Goal: Use online tool/utility: Utilize a website feature to perform a specific function

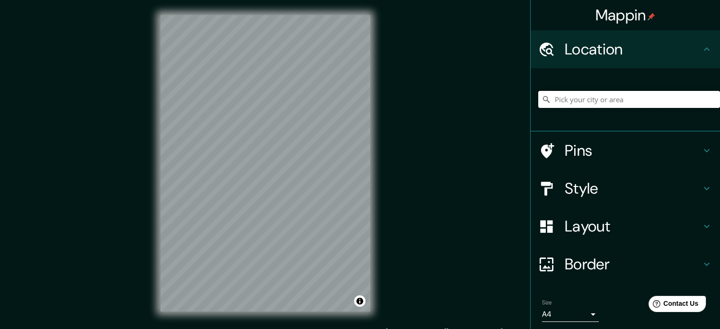
click at [573, 99] on input "Pick your city or area" at bounding box center [629, 99] width 182 height 17
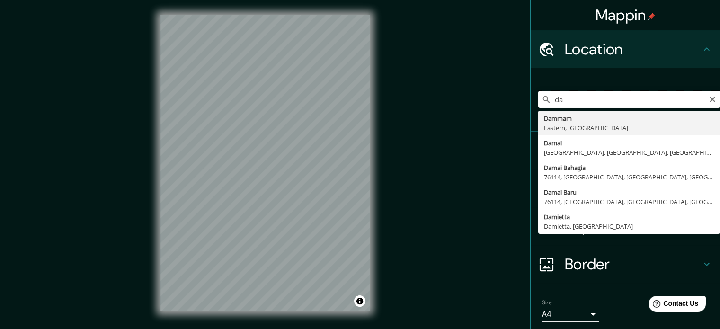
type input "d"
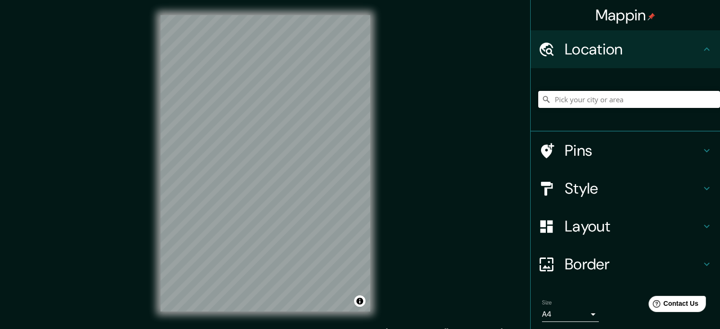
type input "f"
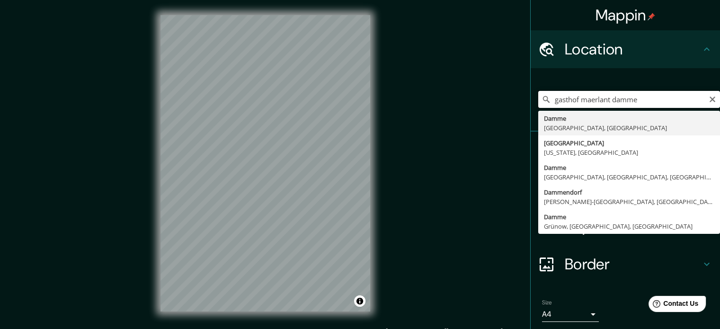
drag, startPoint x: 603, startPoint y: 101, endPoint x: 523, endPoint y: 94, distance: 80.8
click at [523, 94] on div "Mappin Location gasthof [GEOGRAPHIC_DATA] [GEOGRAPHIC_DATA], [GEOGRAPHIC_DATA] …" at bounding box center [360, 171] width 720 height 342
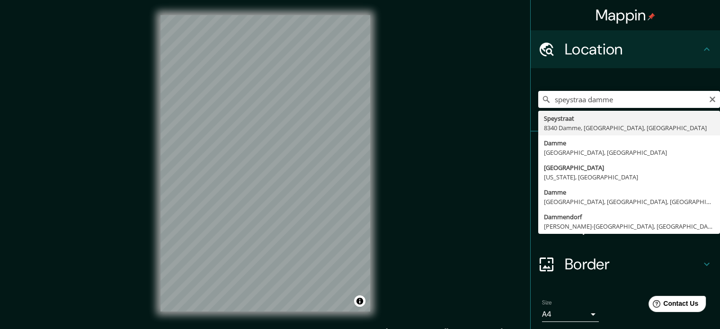
type input "Speystraat, [STREET_ADDRESS]"
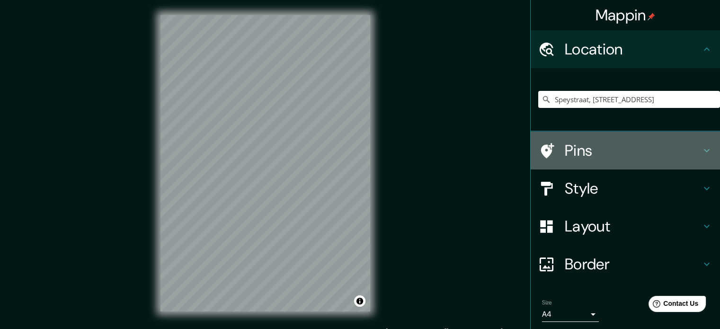
click at [603, 145] on h4 "Pins" at bounding box center [633, 150] width 136 height 19
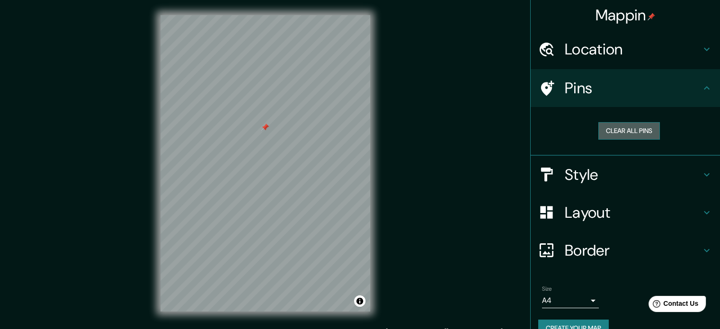
click at [627, 126] on button "Clear all pins" at bounding box center [630, 131] width 62 height 18
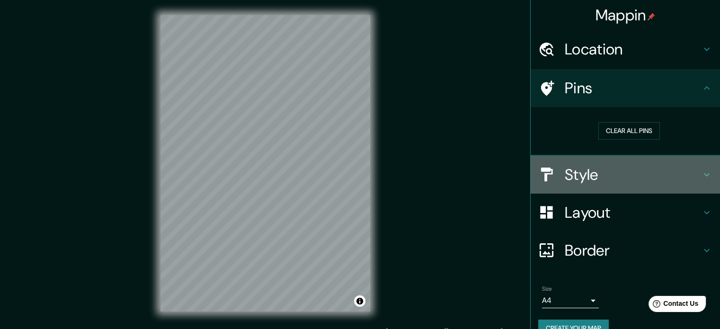
click at [640, 168] on h4 "Style" at bounding box center [633, 174] width 136 height 19
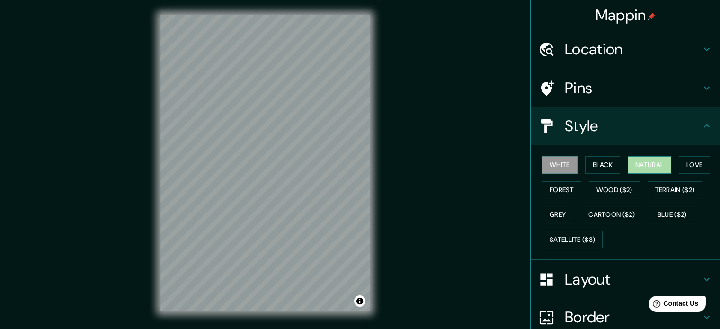
click at [652, 168] on button "Natural" at bounding box center [650, 165] width 44 height 18
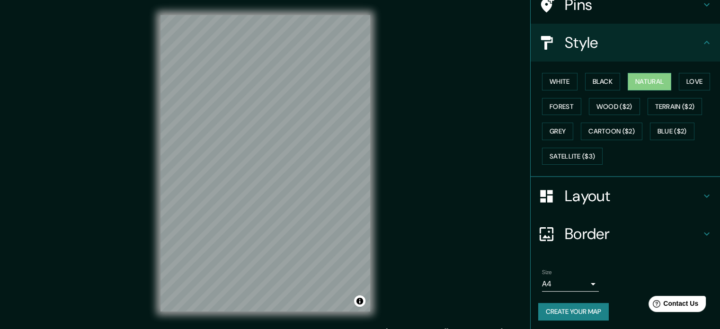
scroll to position [84, 0]
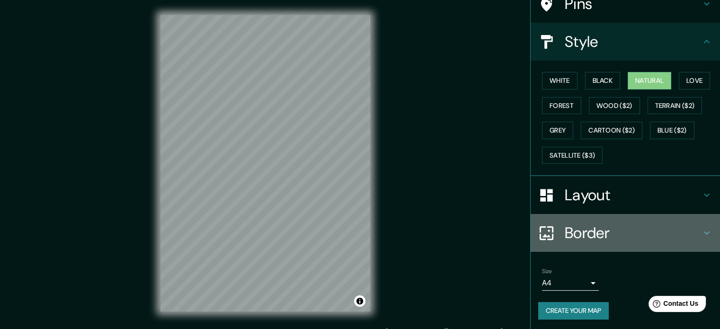
click at [613, 232] on h4 "Border" at bounding box center [633, 232] width 136 height 19
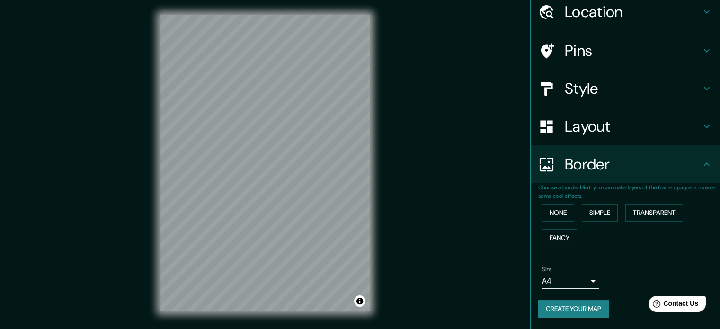
scroll to position [36, 0]
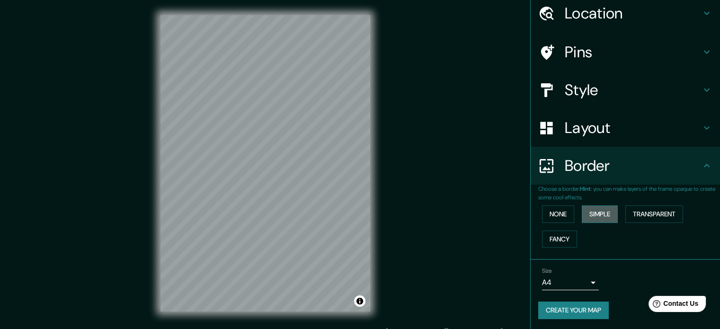
click at [599, 210] on button "Simple" at bounding box center [600, 215] width 36 height 18
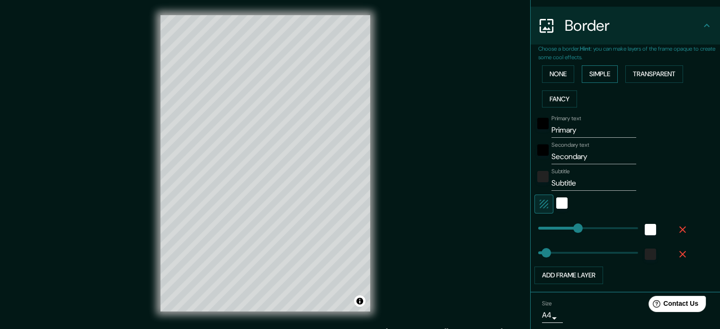
scroll to position [176, 0]
click at [552, 72] on button "None" at bounding box center [558, 74] width 32 height 18
